Goal: Task Accomplishment & Management: Manage account settings

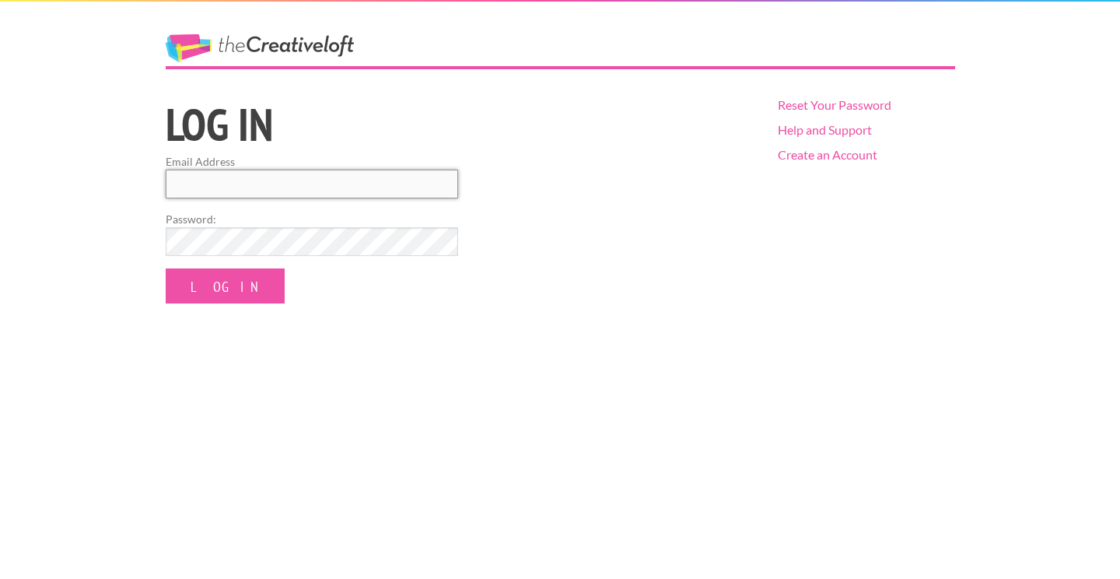
click at [185, 191] on input "Email Address" at bounding box center [312, 184] width 292 height 29
type input "z"
click at [252, 189] on input "aamanisharma04gmail.com" at bounding box center [312, 184] width 292 height 29
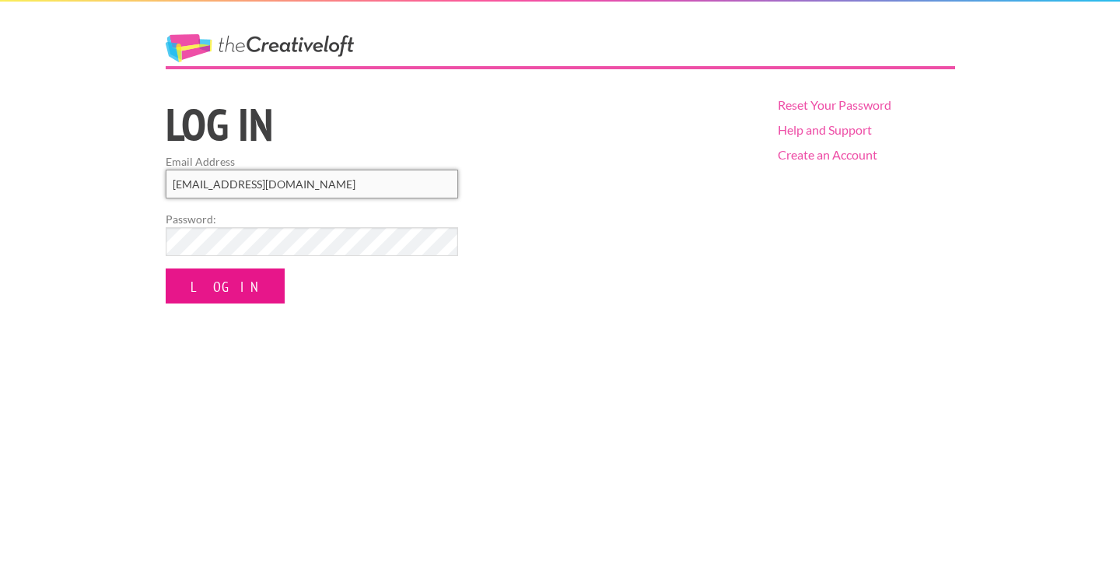
type input "aamanisharma04@gmail.com"
click at [201, 289] on input "Log In" at bounding box center [225, 285] width 119 height 35
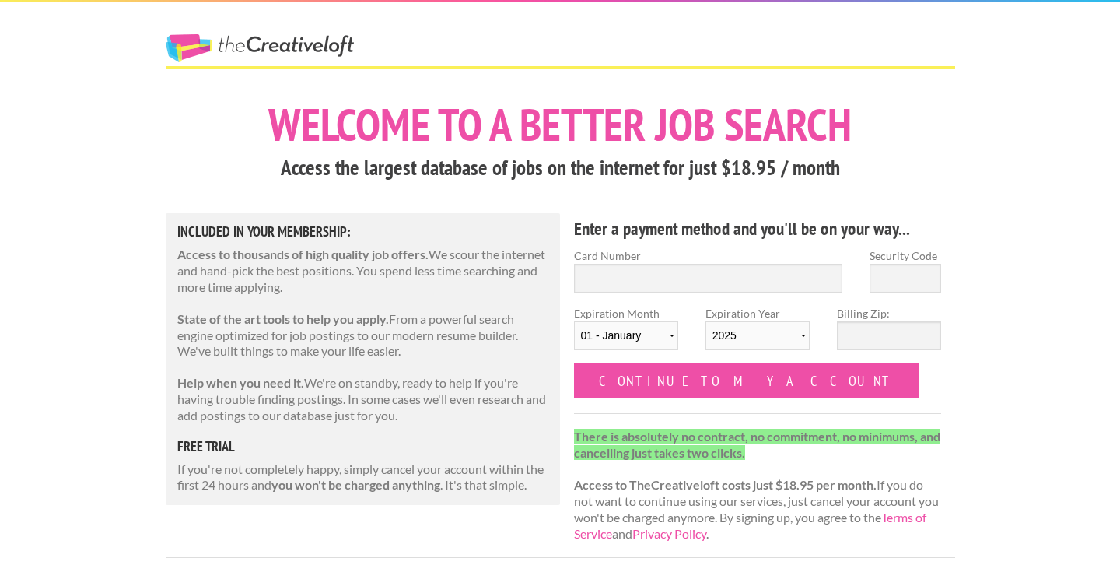
click at [281, 40] on link "The Creative Loft" at bounding box center [260, 48] width 188 height 28
